Goal: Task Accomplishment & Management: Manage account settings

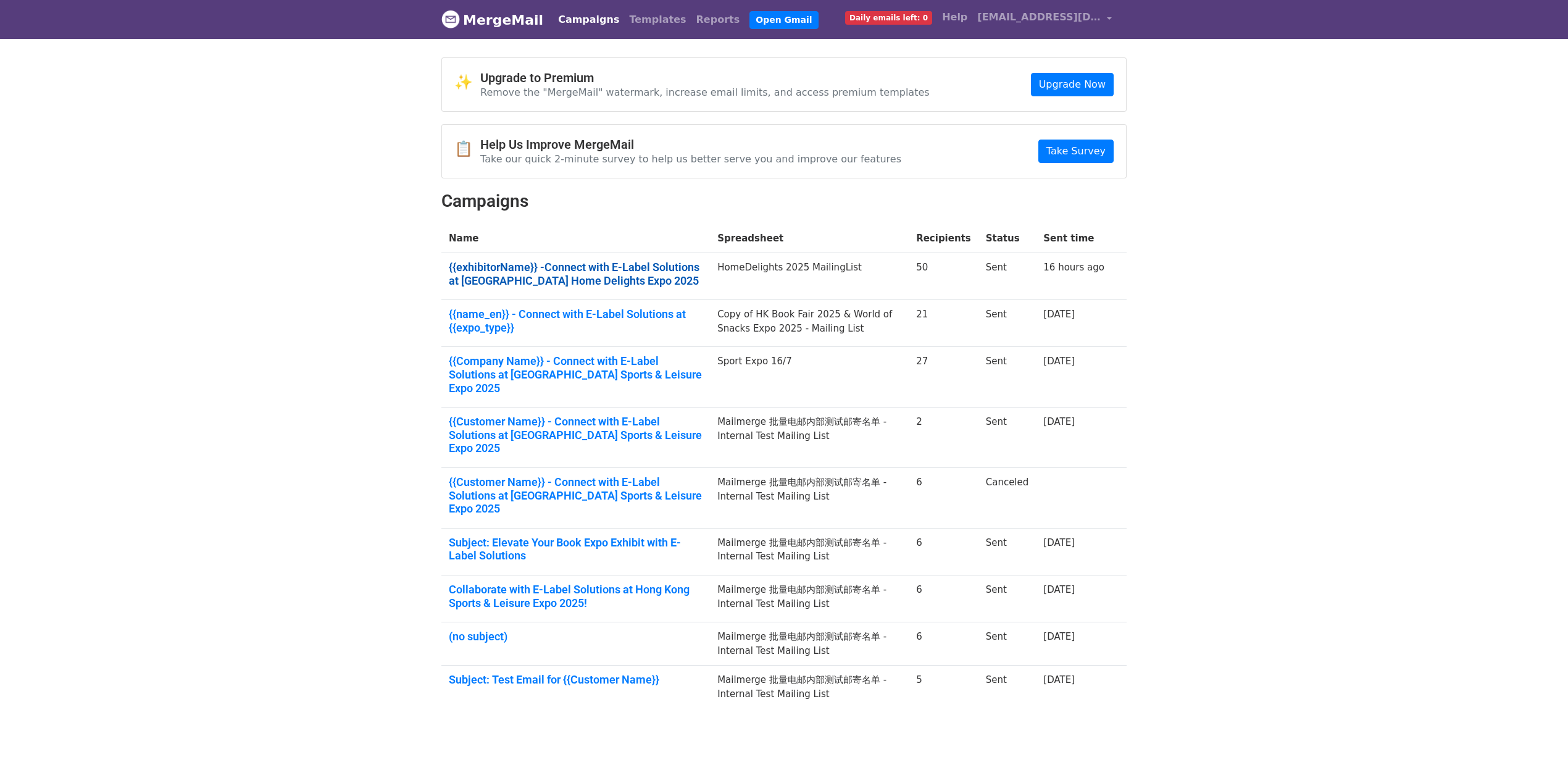
click at [585, 279] on link "{{exhibitorName}} -Connect with E-Label Solutions at Hong Kong Home Delights Ex…" at bounding box center [576, 274] width 253 height 27
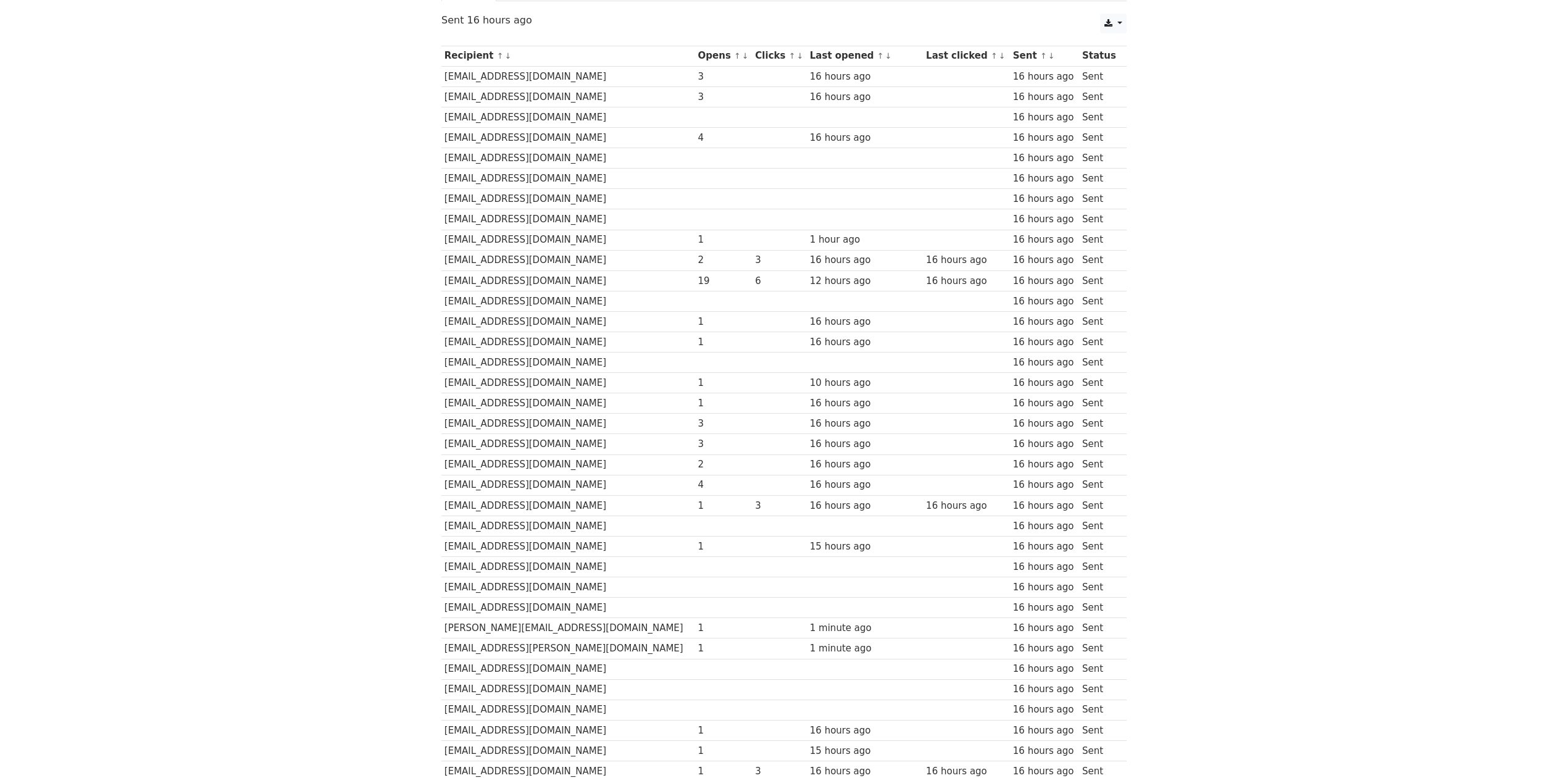
scroll to position [164, 0]
drag, startPoint x: 543, startPoint y: 377, endPoint x: 576, endPoint y: 430, distance: 62.4
click at [576, 430] on tbody "Recipient ↑ ↓ Opens ↑ ↓ Clicks ↑ ↓ Last opened ↑ ↓ Last clicked ↑ ↓ Sent ↑ ↓ St…" at bounding box center [784, 562] width 685 height 1042
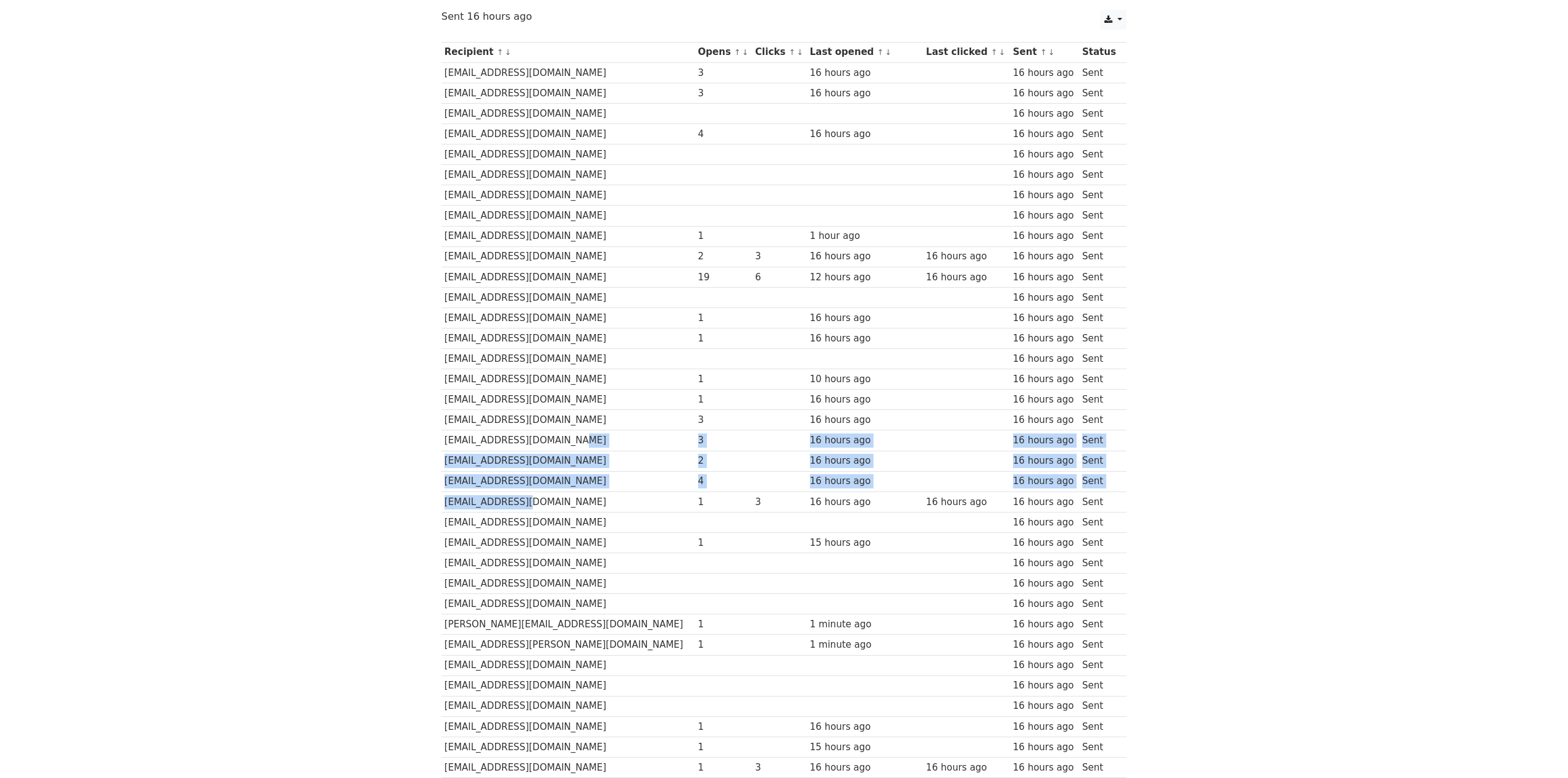
drag, startPoint x: 579, startPoint y: 443, endPoint x: 610, endPoint y: 509, distance: 72.9
click at [610, 507] on tbody "Recipient ↑ ↓ Opens ↑ ↓ Clicks ↑ ↓ Last opened ↑ ↓ Last clicked ↑ ↓ Sent ↑ ↓ St…" at bounding box center [784, 562] width 685 height 1042
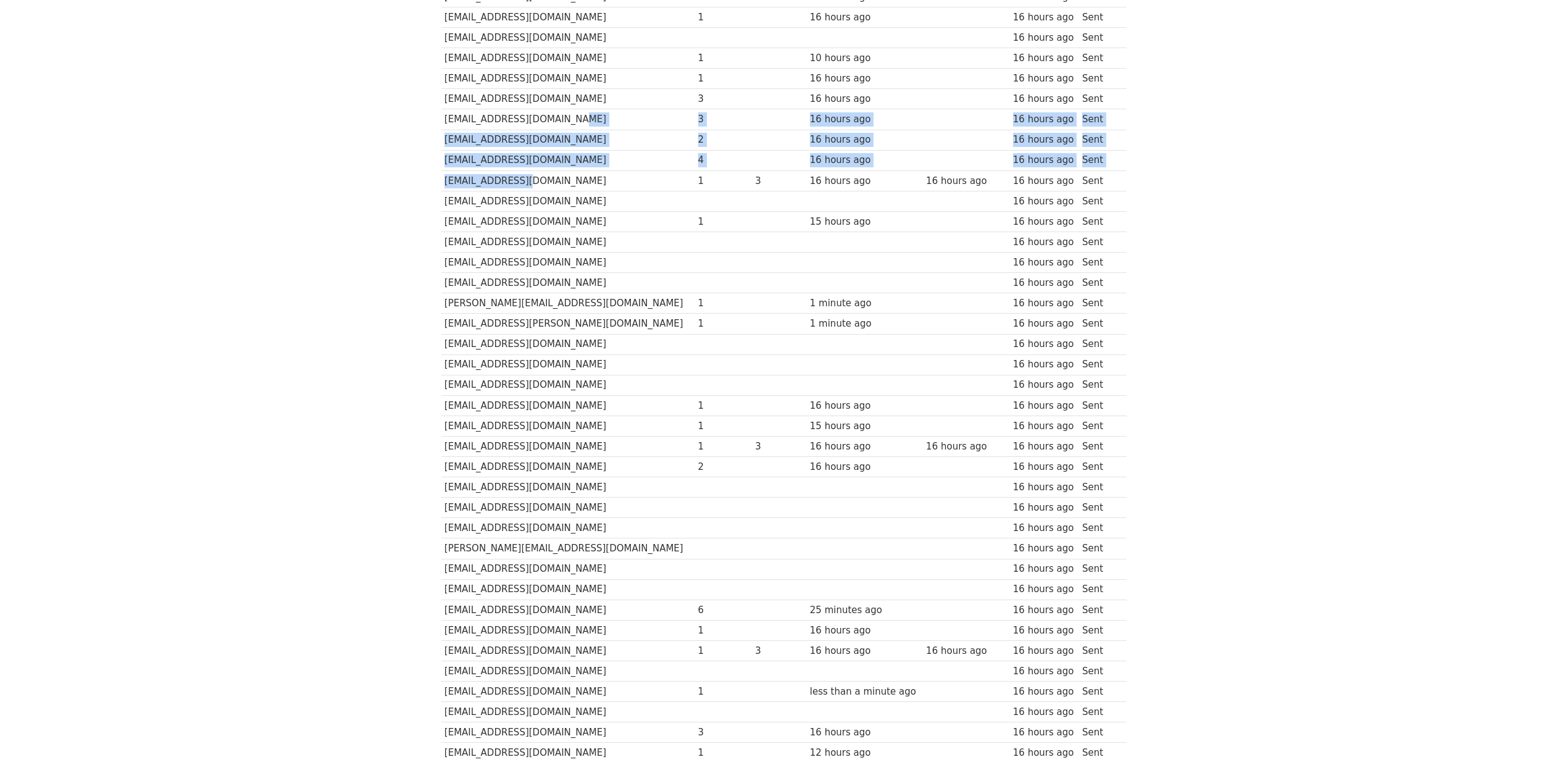
scroll to position [0, 0]
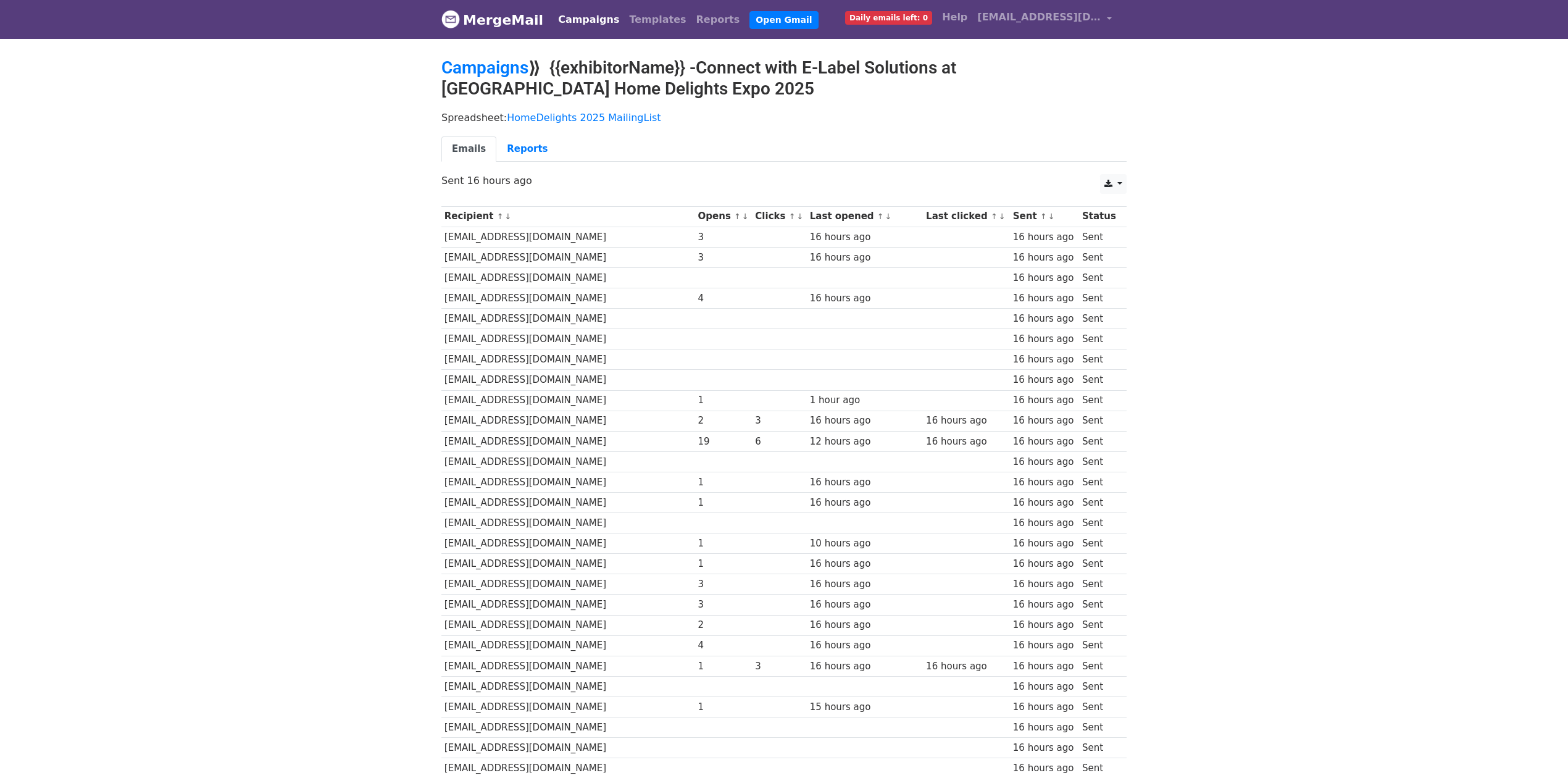
drag, startPoint x: 724, startPoint y: 445, endPoint x: 749, endPoint y: 446, distance: 25.0
click at [755, 446] on div "6" at bounding box center [779, 442] width 49 height 14
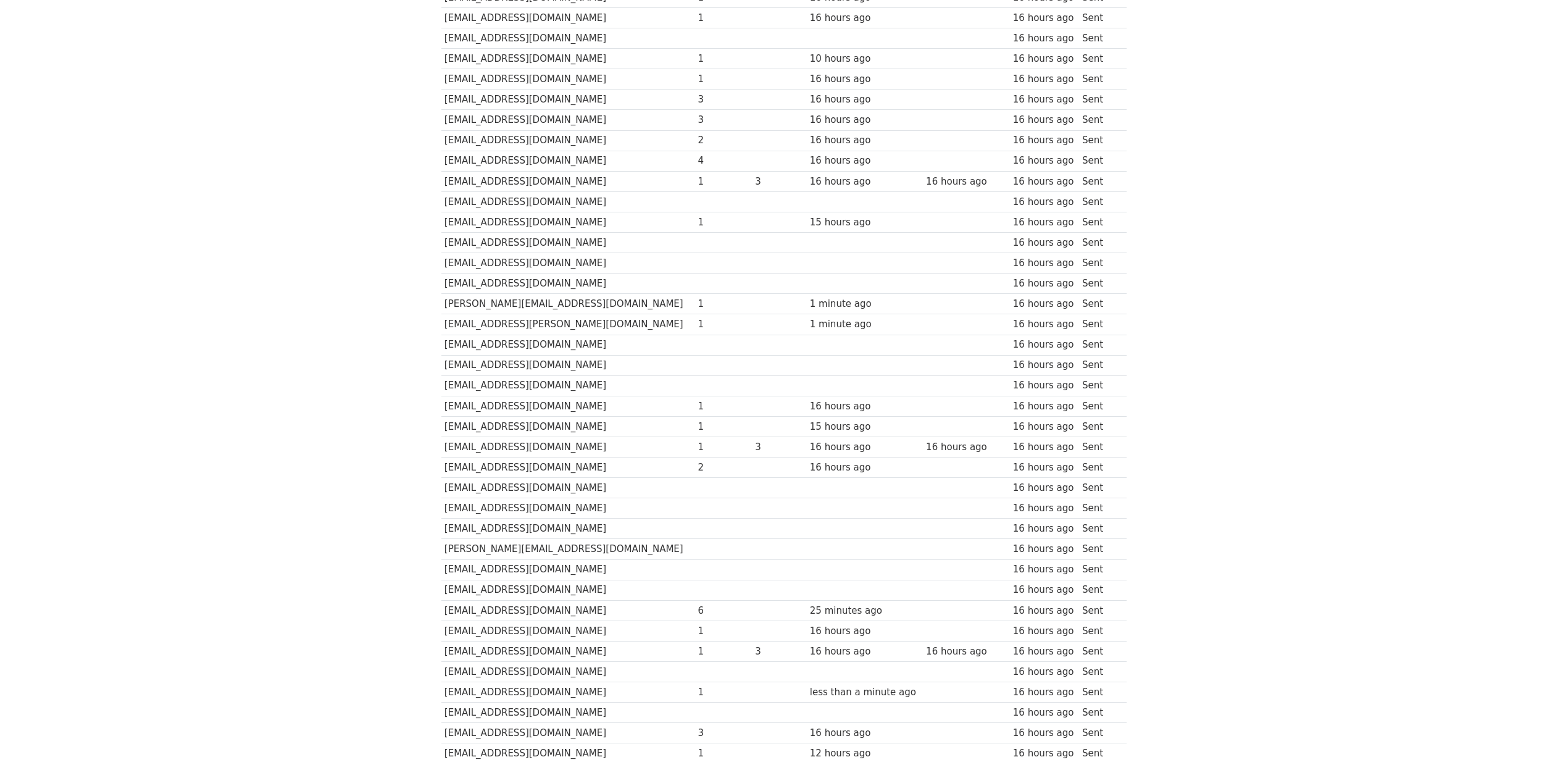
scroll to position [576, 0]
